Goal: Entertainment & Leisure: Consume media (video, audio)

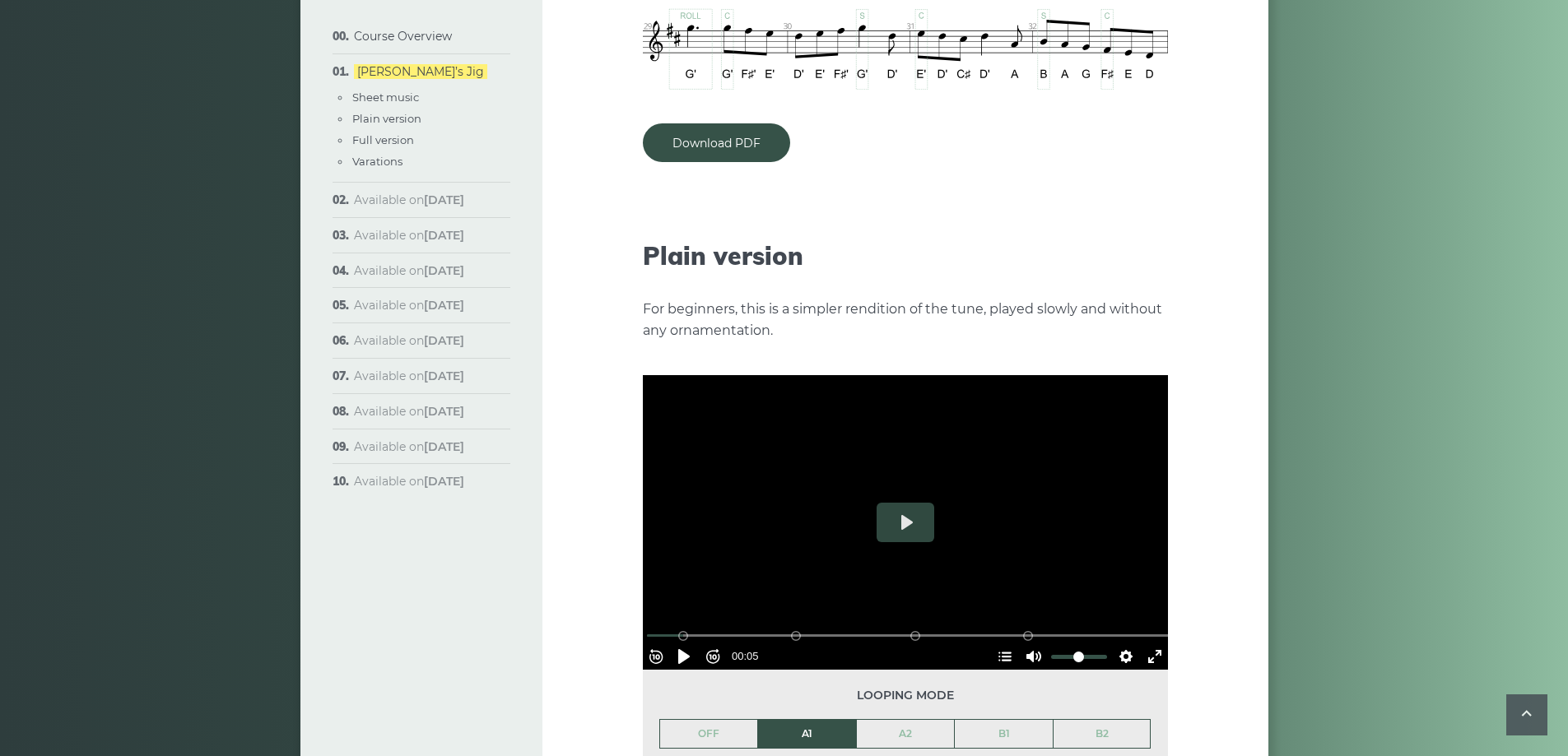
scroll to position [1646, 0]
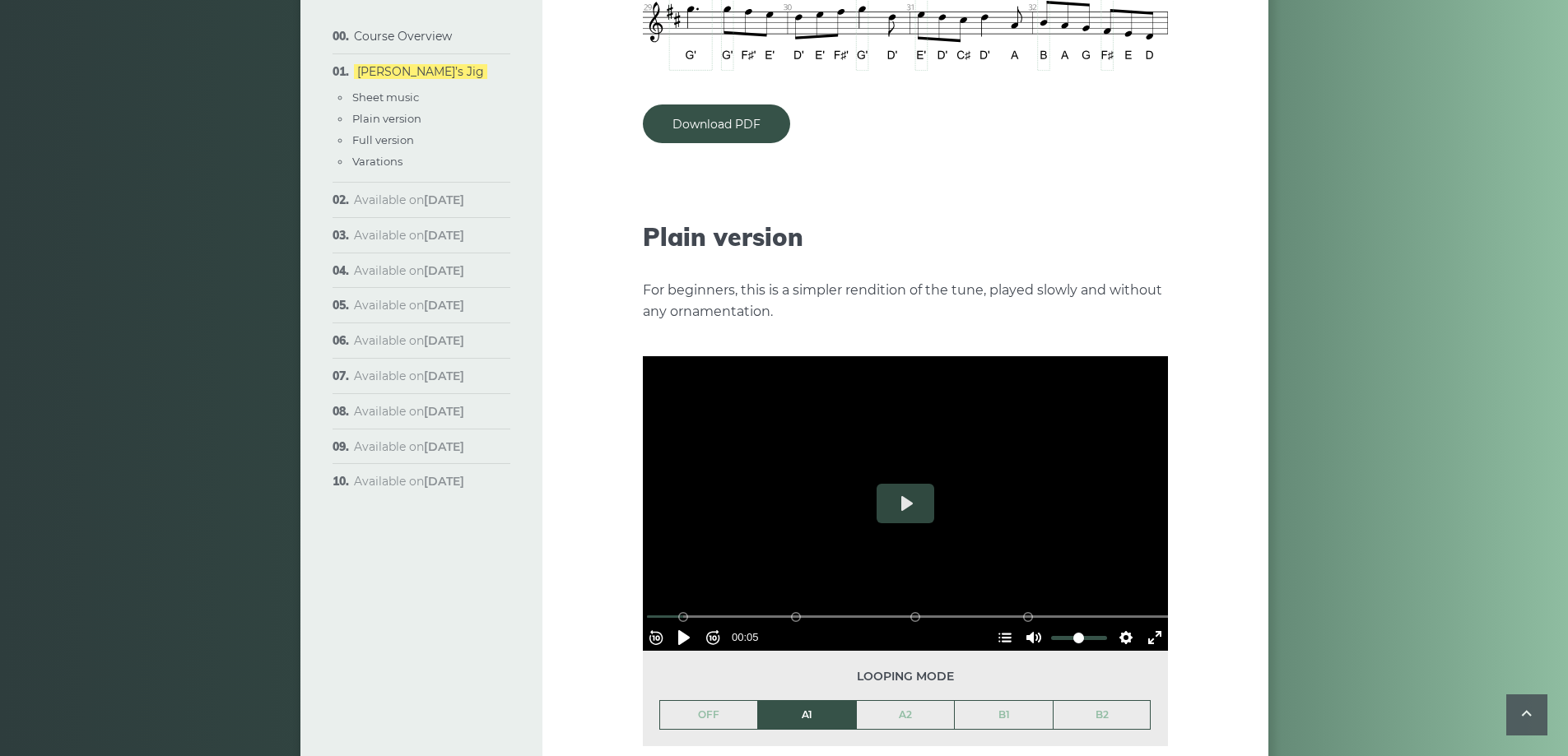
click at [942, 483] on div at bounding box center [906, 504] width 525 height 295
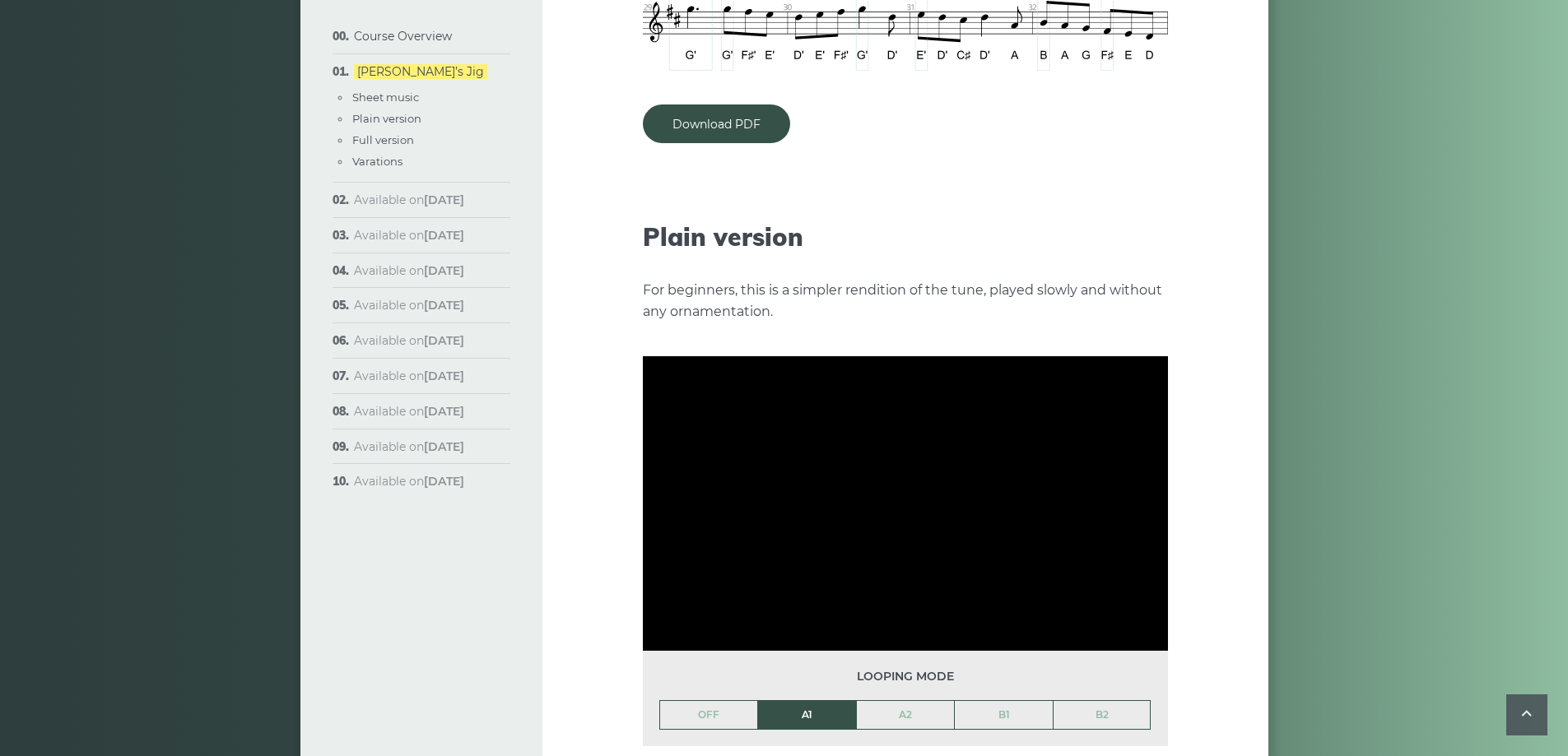
click at [918, 471] on div at bounding box center [906, 504] width 525 height 295
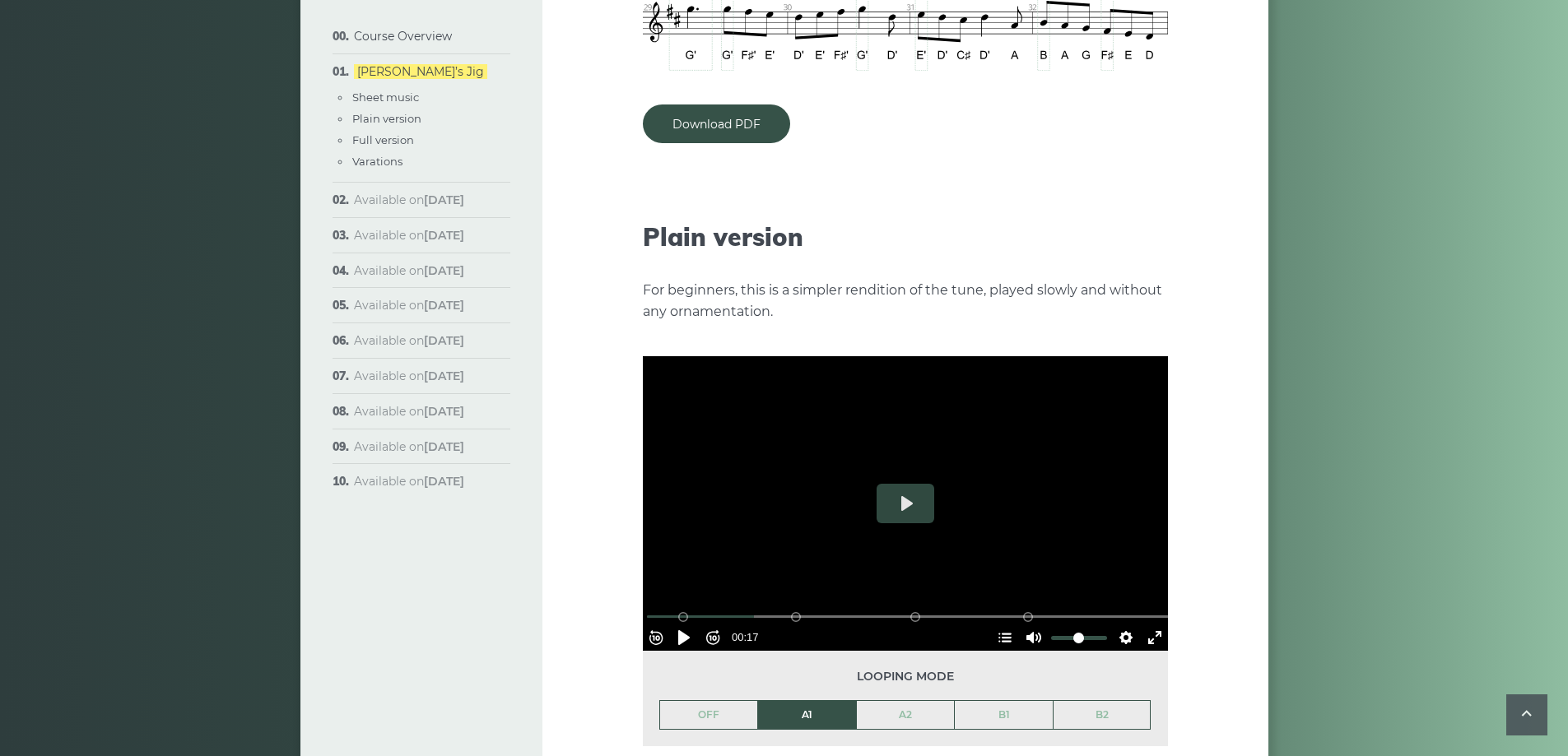
click at [918, 484] on button "Play" at bounding box center [905, 503] width 57 height 39
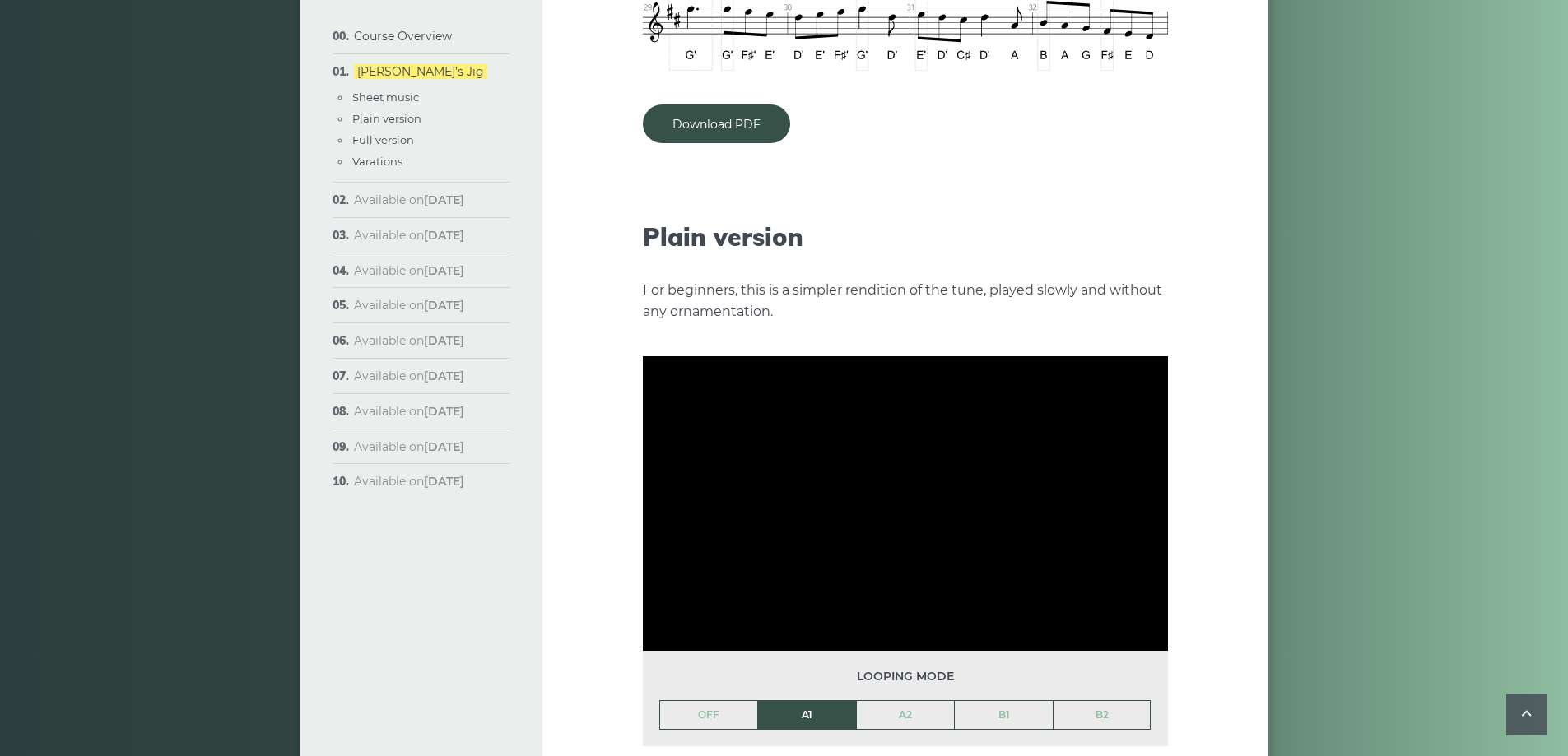
click at [918, 471] on div at bounding box center [906, 504] width 525 height 295
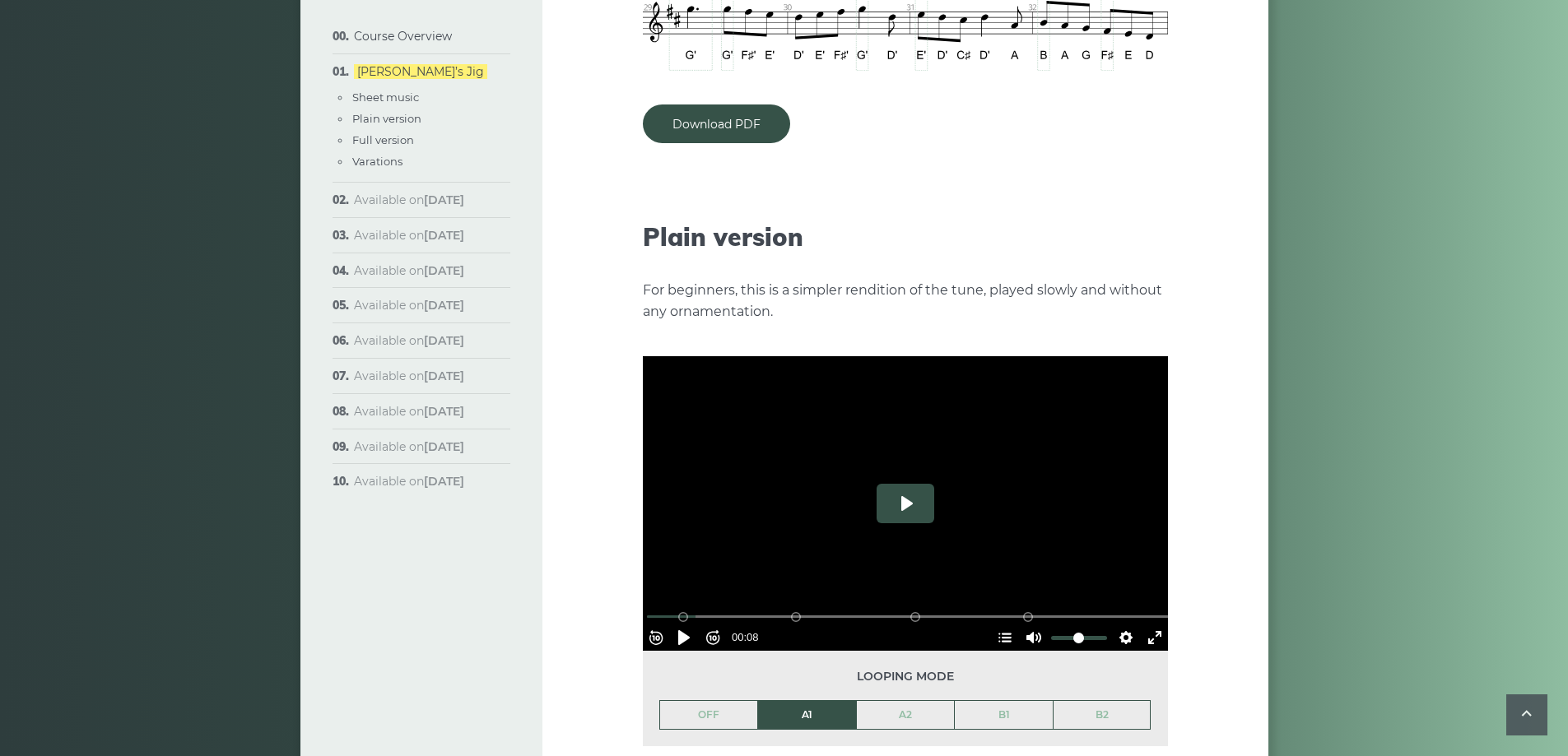
drag, startPoint x: 918, startPoint y: 471, endPoint x: 920, endPoint y: 494, distance: 23.1
click at [920, 494] on button "Play" at bounding box center [905, 503] width 57 height 39
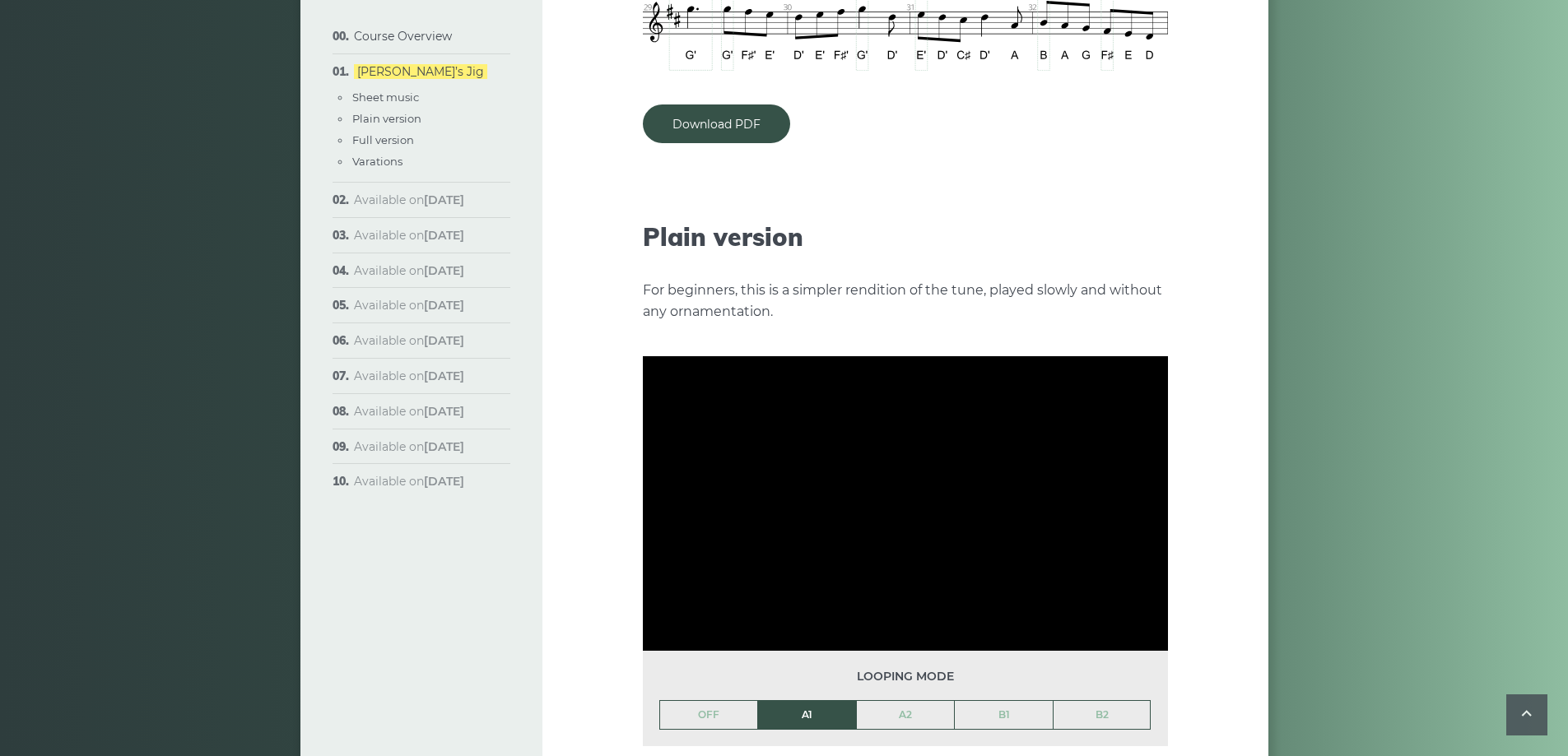
click at [920, 494] on div at bounding box center [906, 504] width 525 height 295
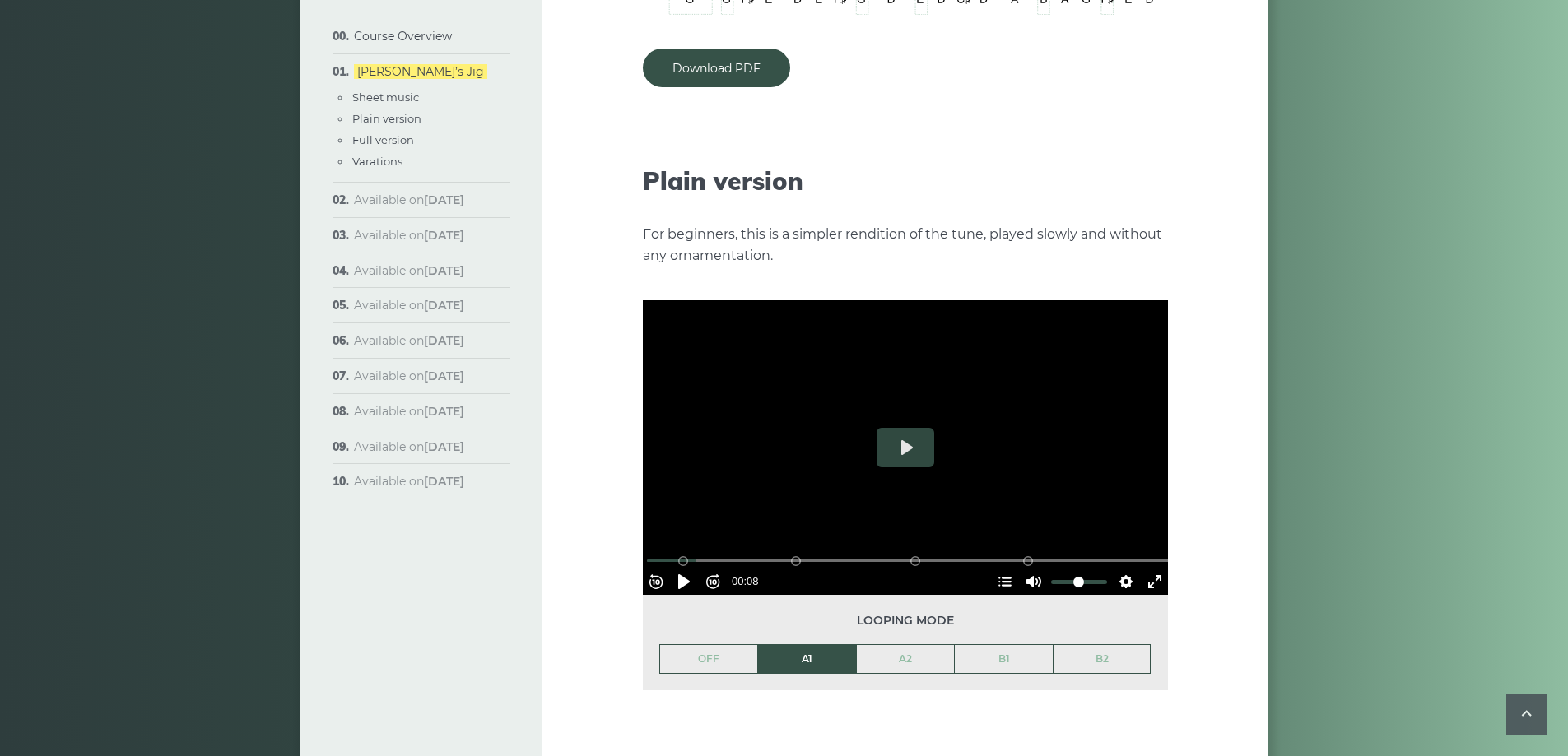
scroll to position [1728, 0]
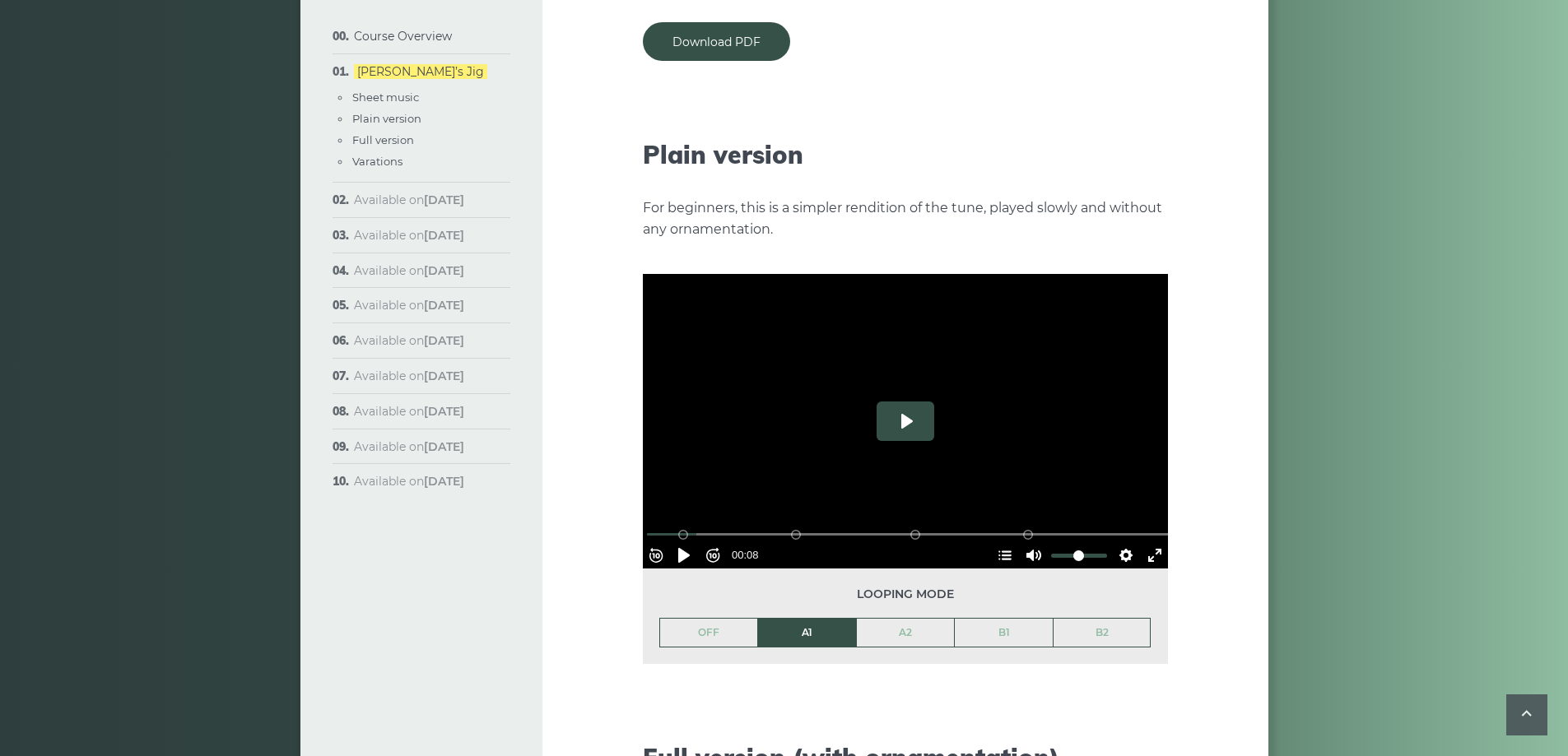
click at [893, 401] on button "Play" at bounding box center [905, 420] width 57 height 39
click at [918, 528] on div "B1 (Bars 17-24)" at bounding box center [915, 534] width 13 height 13
click at [1023, 528] on div "B2 (Bars 25-32)" at bounding box center [1028, 534] width 13 height 13
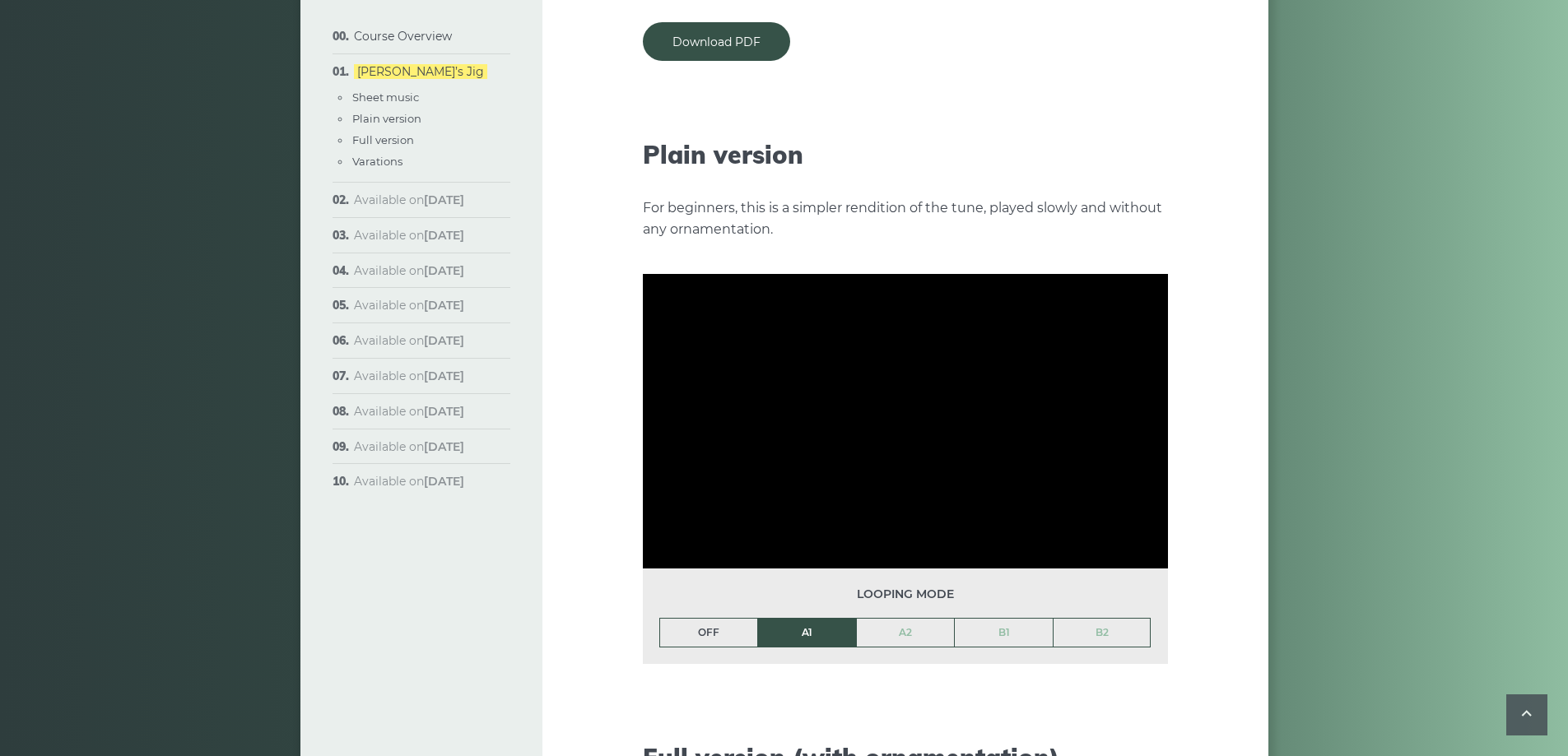
click at [721, 619] on link "OFF" at bounding box center [709, 633] width 98 height 28
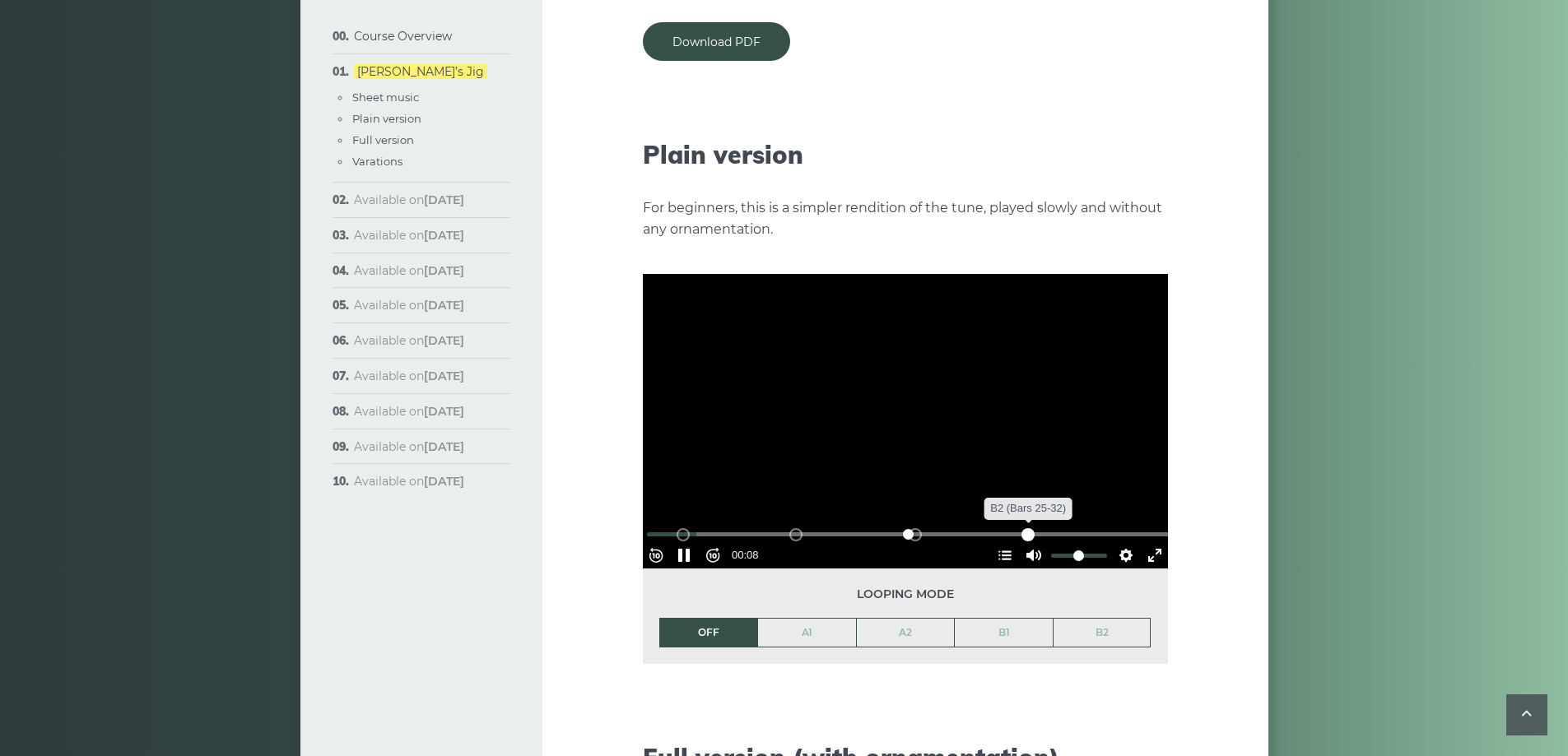
click at [1026, 528] on div "B2 (Bars 25-32)" at bounding box center [1028, 534] width 13 height 13
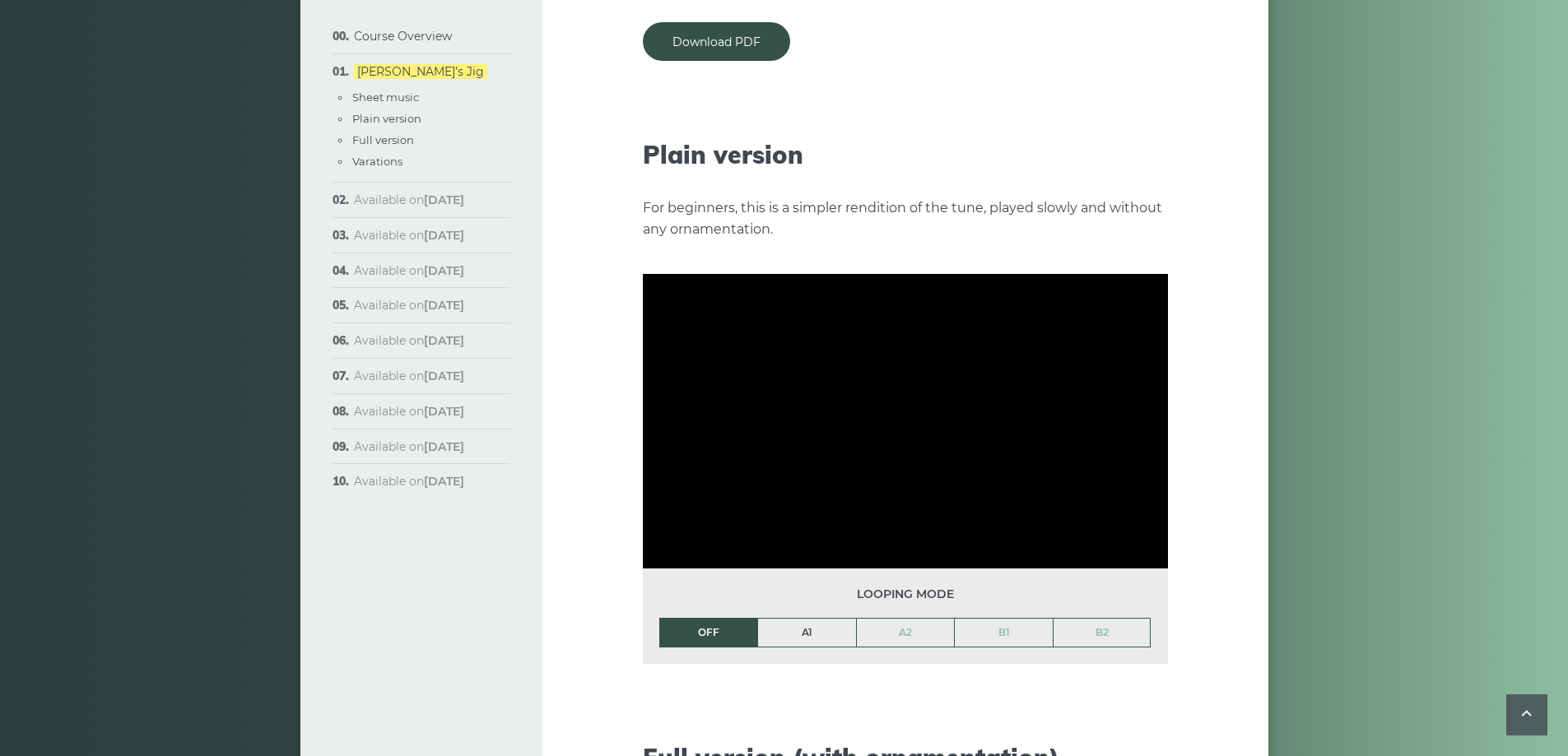
click at [802, 619] on link "A1" at bounding box center [806, 633] width 98 height 28
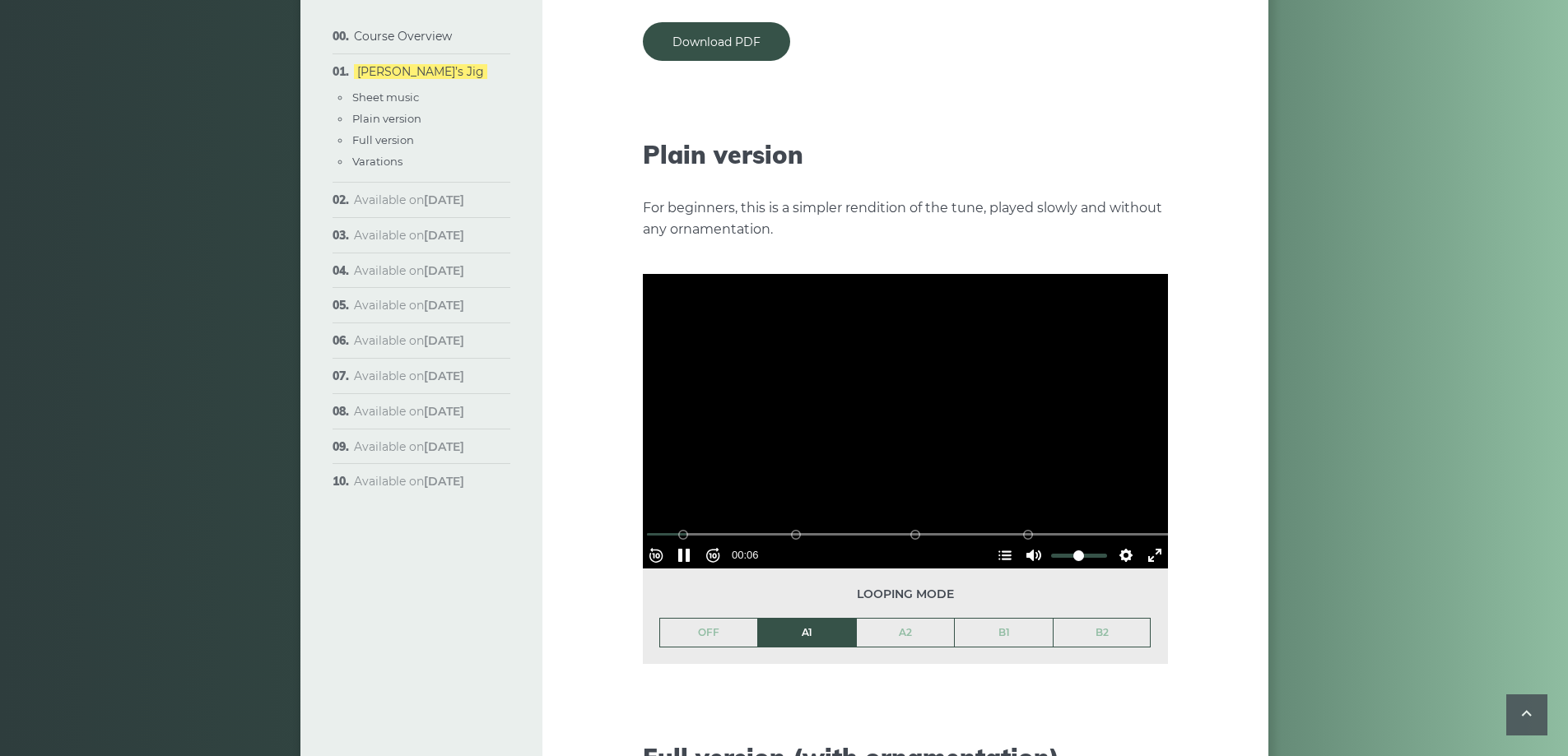
click at [902, 439] on div at bounding box center [906, 422] width 525 height 295
type input "****"
